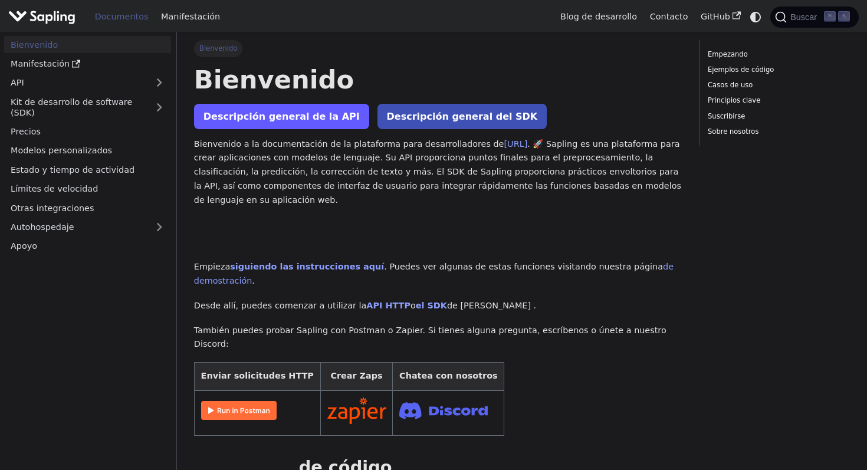
click at [237, 121] on font "Descripción general de la API" at bounding box center [282, 116] width 156 height 11
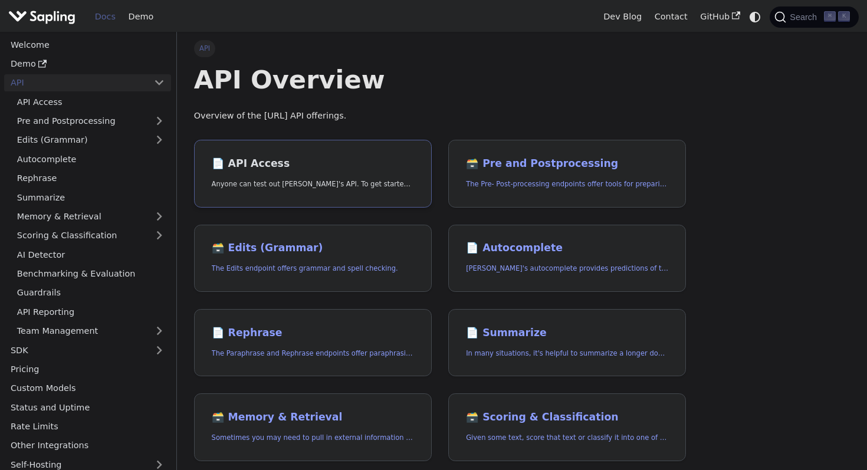
click at [281, 179] on p "Anyone can test out Sapling's API. To get started with the API, simply:" at bounding box center [313, 184] width 202 height 11
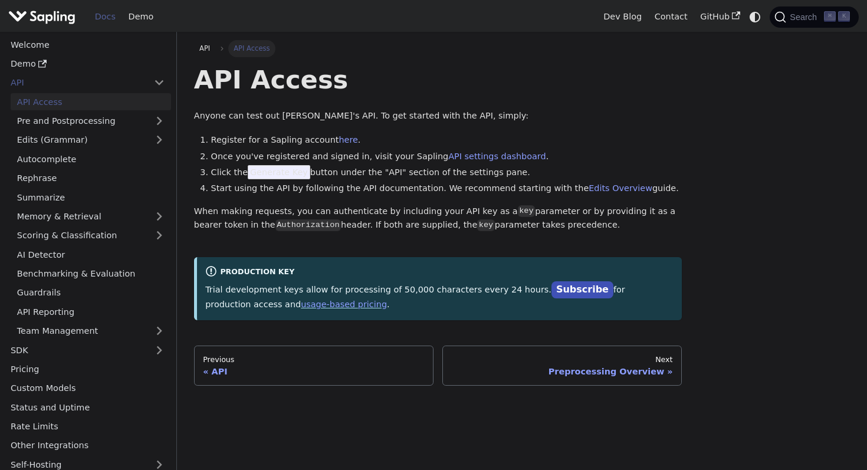
scroll to position [37, 0]
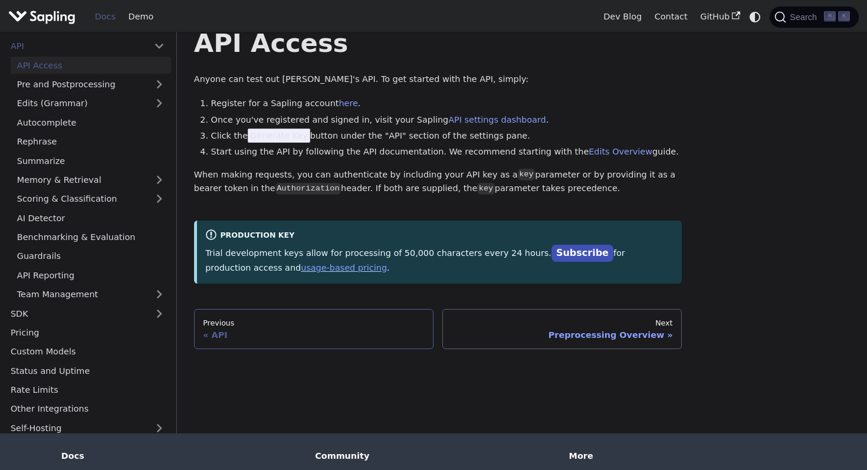
click at [313, 335] on div "API" at bounding box center [314, 335] width 222 height 11
